Goal: Task Accomplishment & Management: Complete application form

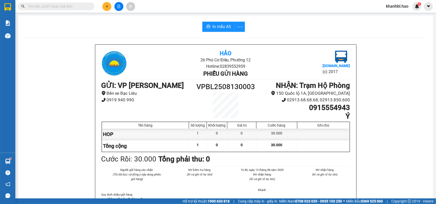
click at [106, 6] on icon "plus" at bounding box center [107, 7] width 4 height 4
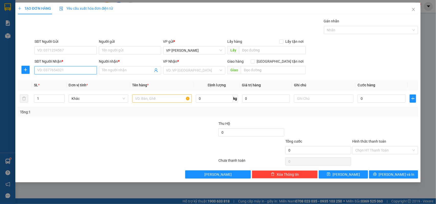
click at [78, 70] on input "SĐT Người Nhận *" at bounding box center [65, 70] width 62 height 8
click at [81, 70] on input "SĐT Người Nhận *" at bounding box center [65, 70] width 62 height 8
type input "."
type input "0948939633"
click at [133, 70] on input "Người nhận *" at bounding box center [127, 71] width 51 height 6
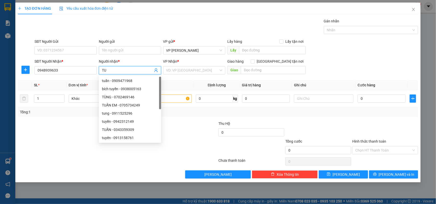
type input "T"
type input "X"
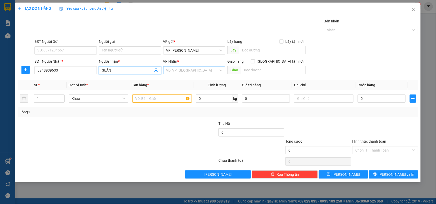
click at [219, 72] on div "VD: VP [GEOGRAPHIC_DATA]" at bounding box center [194, 70] width 62 height 8
type input "SUẤN"
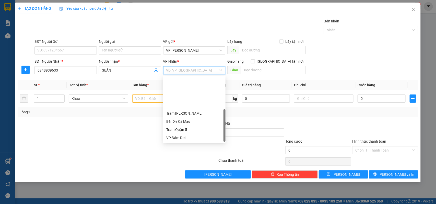
scroll to position [41, 0]
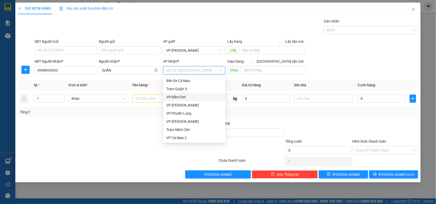
click at [186, 96] on div "VP Đầm Dơi" at bounding box center [194, 97] width 56 height 6
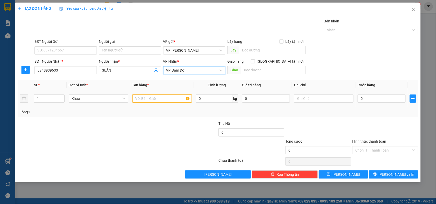
click at [172, 100] on input "text" at bounding box center [161, 99] width 59 height 8
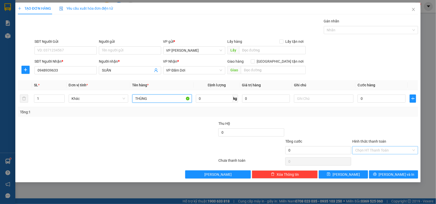
type input "THÙNG"
click at [371, 150] on input "Hình thức thanh toán" at bounding box center [383, 151] width 56 height 8
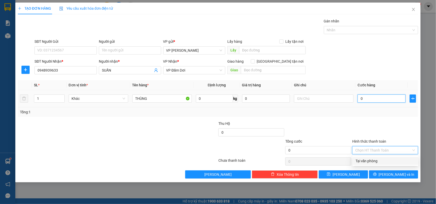
click at [375, 103] on input "0" at bounding box center [381, 99] width 48 height 8
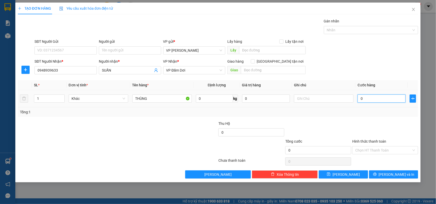
type input "003"
type input "3"
type input "0.030"
type input "30"
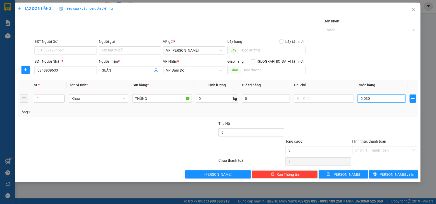
type input "30"
click at [352, 131] on div at bounding box center [384, 130] width 67 height 18
type input "30.000"
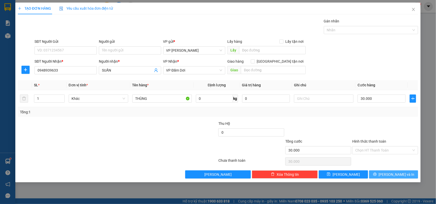
click at [400, 175] on span "[PERSON_NAME] và In" at bounding box center [396, 175] width 36 height 6
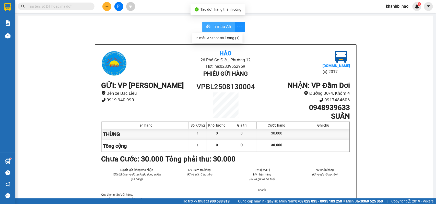
click at [222, 26] on span "In mẫu A5" at bounding box center [221, 26] width 18 height 6
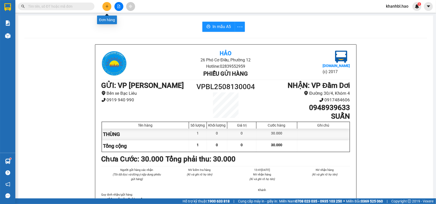
click at [107, 5] on icon "plus" at bounding box center [107, 7] width 4 height 4
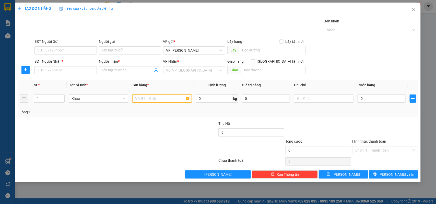
click at [177, 99] on input "text" at bounding box center [161, 99] width 59 height 8
click at [48, 99] on input "1" at bounding box center [49, 99] width 30 height 8
click at [221, 71] on div "VD: VP [GEOGRAPHIC_DATA]" at bounding box center [194, 70] width 62 height 8
type input "3"
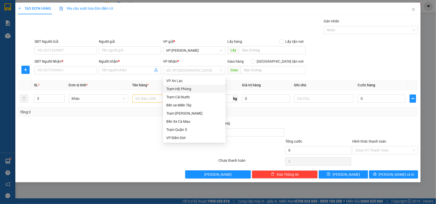
click at [142, 122] on div at bounding box center [84, 130] width 134 height 18
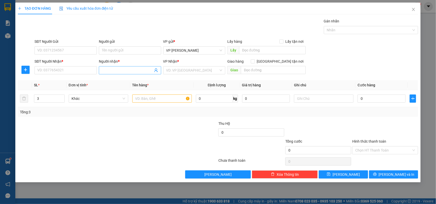
click at [115, 68] on input "Người nhận *" at bounding box center [127, 71] width 51 height 6
type input "R"
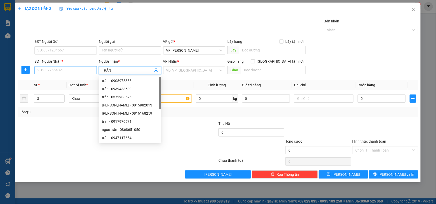
type input "TRÂN"
click at [75, 71] on input "SĐT Người Nhận *" at bounding box center [65, 70] width 62 height 8
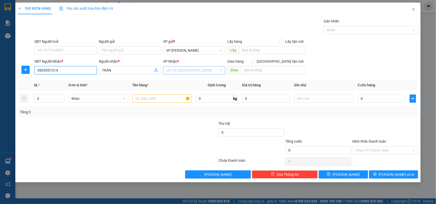
type input "0835551314"
click at [198, 71] on input "search" at bounding box center [192, 71] width 53 height 8
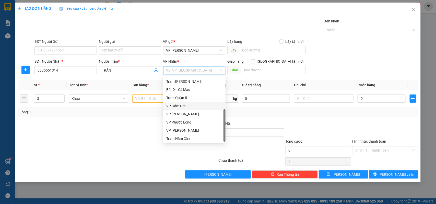
scroll to position [41, 0]
click at [194, 113] on div "VP Phước Long" at bounding box center [194, 114] width 56 height 6
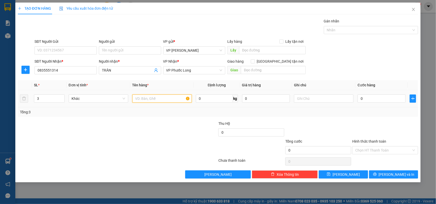
click at [170, 99] on input "text" at bounding box center [161, 99] width 59 height 8
type input "BỊCH ĐỒ"
click at [375, 97] on input "0" at bounding box center [381, 99] width 48 height 8
type input "001"
type input "1"
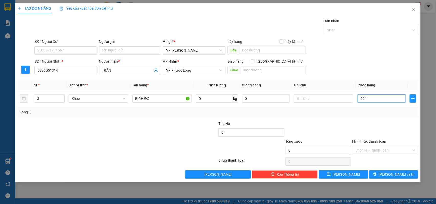
type input "1"
type input "0.012"
type input "12"
type input "00.120"
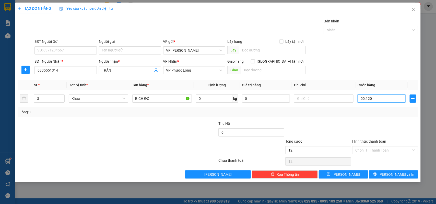
type input "120"
click at [344, 122] on div at bounding box center [318, 130] width 67 height 18
type input "120.000"
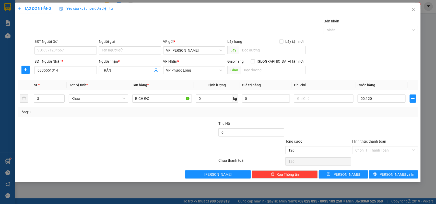
type input "120.000"
click at [393, 176] on span "[PERSON_NAME] và In" at bounding box center [396, 175] width 36 height 6
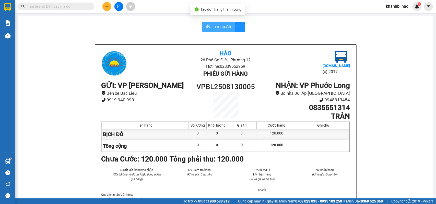
click at [222, 27] on span "In mẫu A5" at bounding box center [221, 26] width 18 height 6
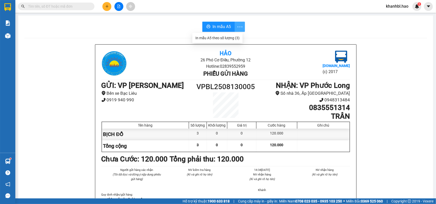
click at [237, 25] on icon "more" at bounding box center [240, 27] width 6 height 6
click at [215, 26] on span "In mẫu A5" at bounding box center [221, 26] width 18 height 6
click at [220, 25] on span "In mẫu A5" at bounding box center [221, 26] width 18 height 6
